Goal: Transaction & Acquisition: Purchase product/service

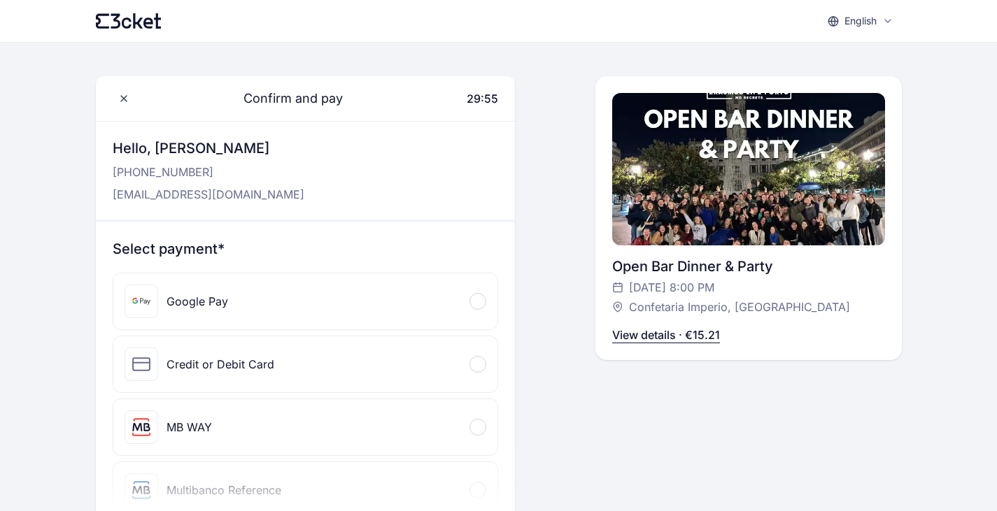
click at [341, 304] on div "Google Pay" at bounding box center [305, 302] width 384 height 56
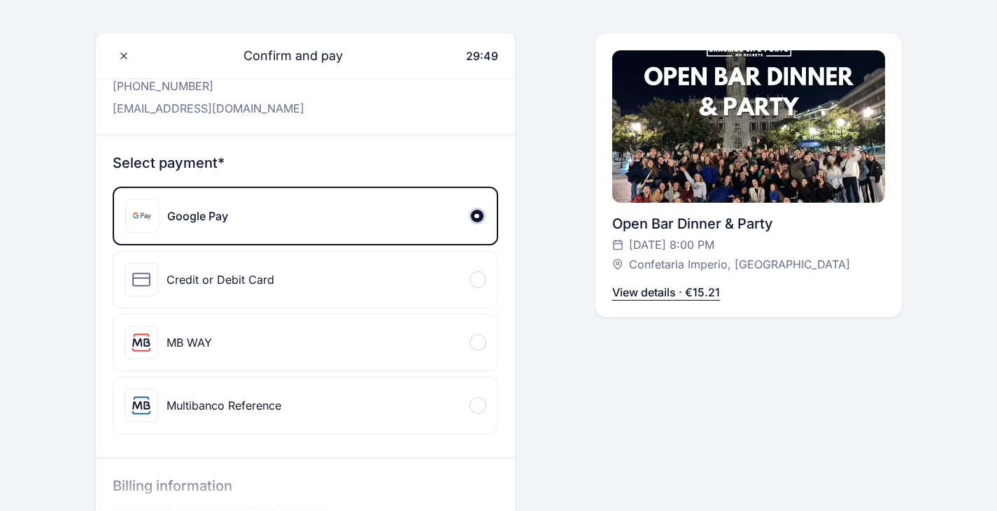
scroll to position [85, 0]
click at [330, 296] on div "Credit or Debit Card" at bounding box center [305, 281] width 384 height 56
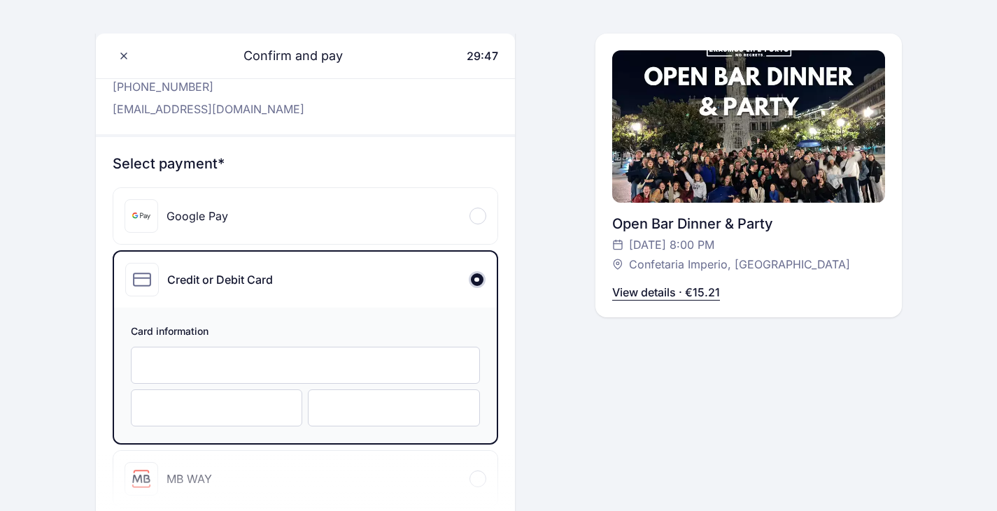
click at [290, 381] on div at bounding box center [305, 365] width 349 height 37
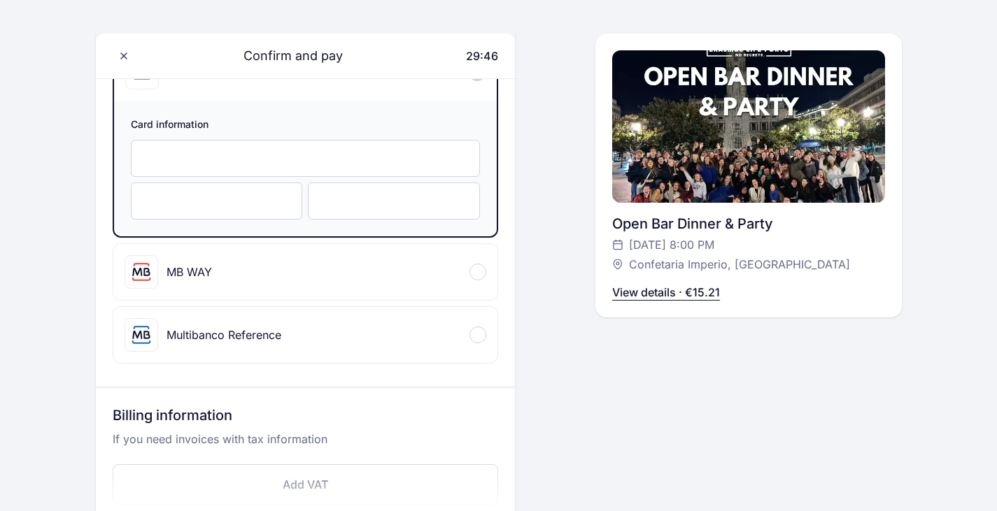
scroll to position [292, 0]
click at [247, 170] on div at bounding box center [305, 159] width 349 height 37
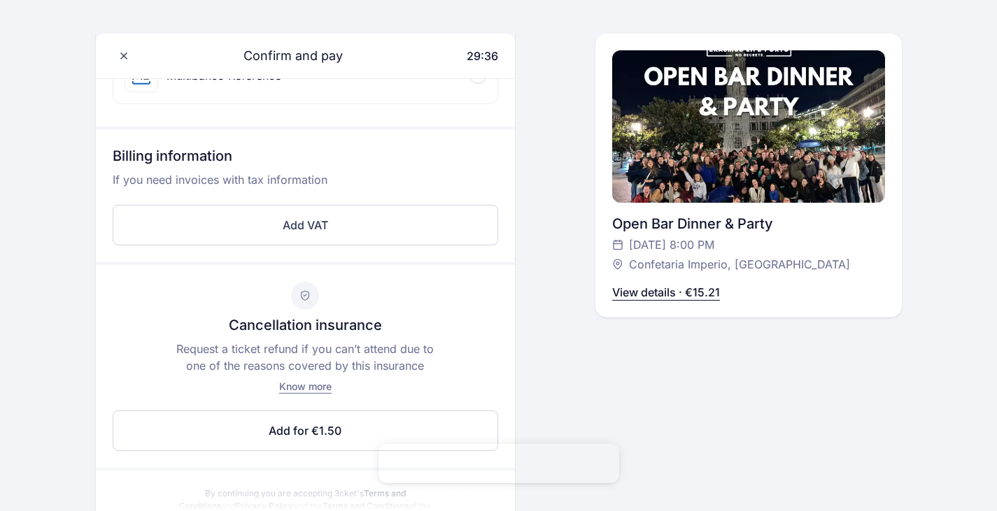
scroll to position [798, 0]
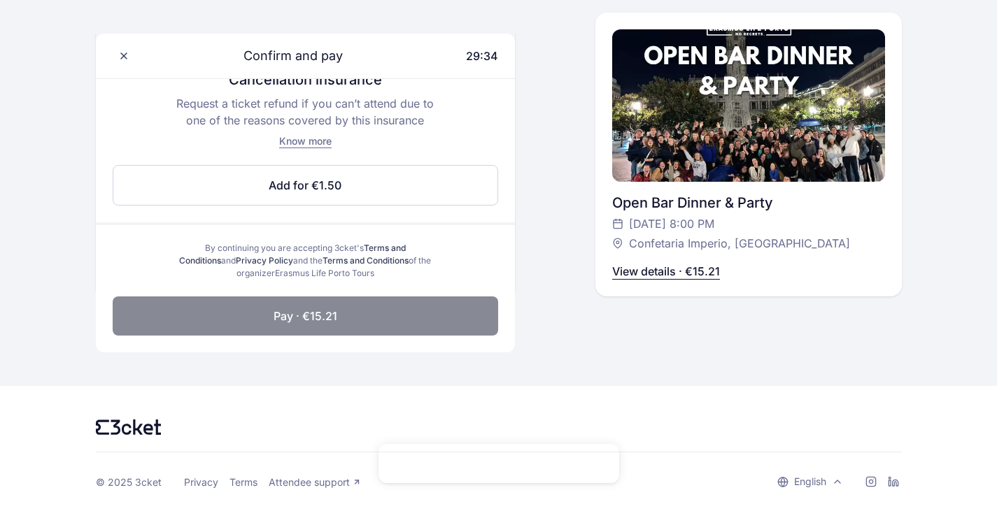
click at [415, 320] on button "Pay · €15.21" at bounding box center [305, 316] width 385 height 39
